Goal: Information Seeking & Learning: Find specific fact

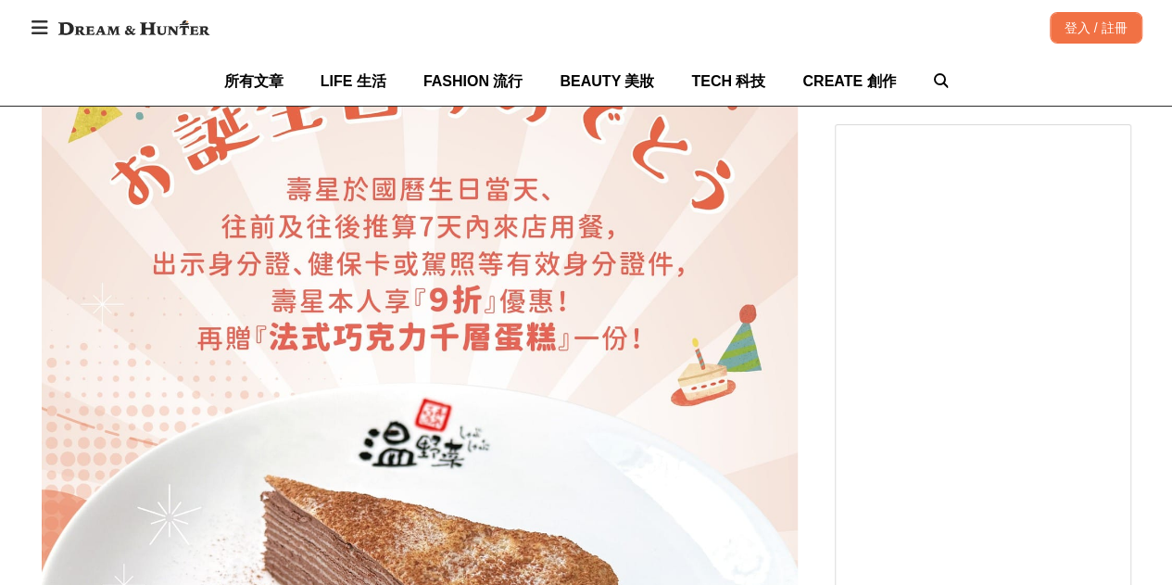
scroll to position [4725, 0]
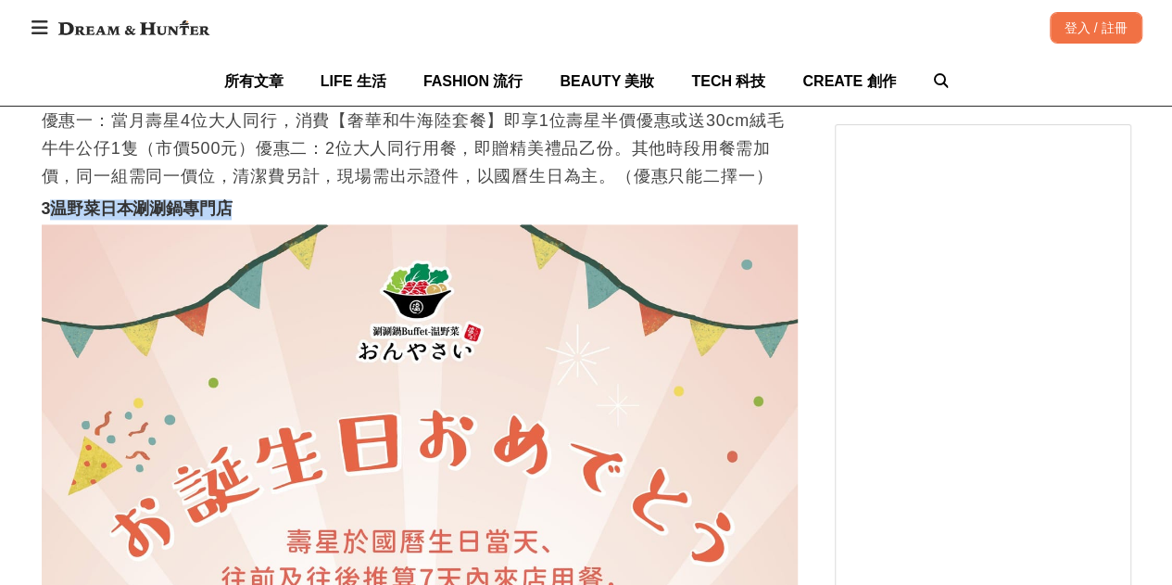
drag, startPoint x: 117, startPoint y: 250, endPoint x: 247, endPoint y: 239, distance: 131.1
copy strong "温野菜日本涮涮鍋專門店"
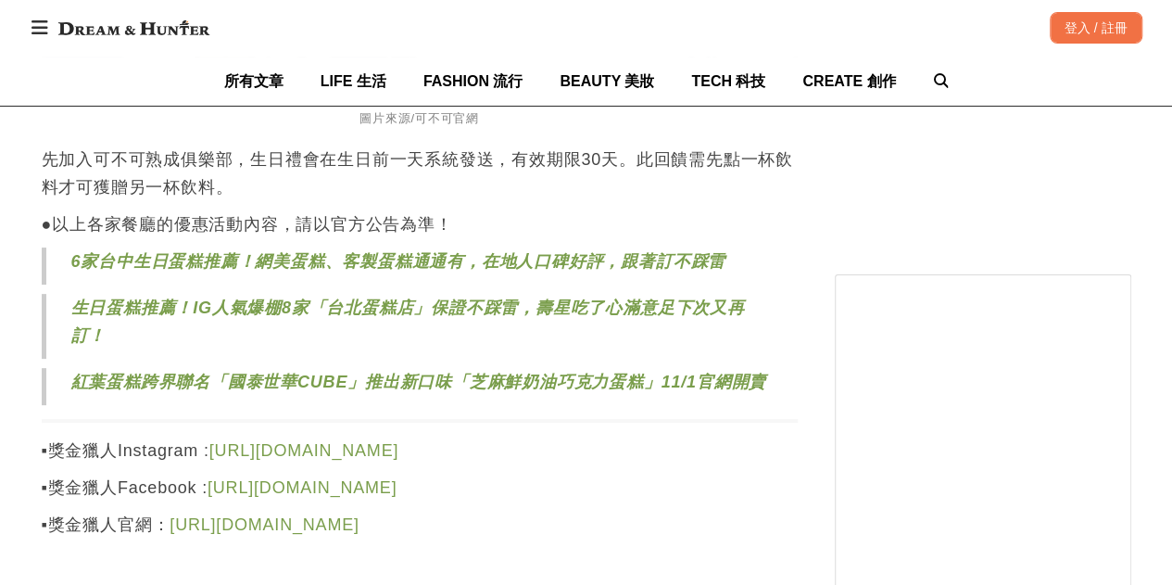
scroll to position [32151, 0]
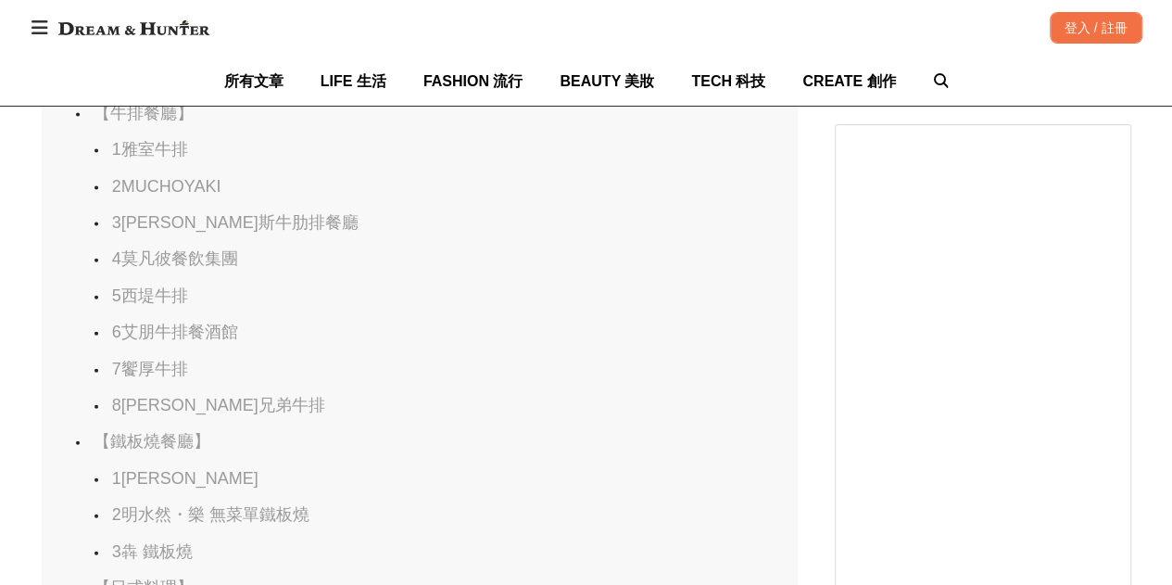
scroll to position [2502, 0]
